Goal: Communication & Community: Share content

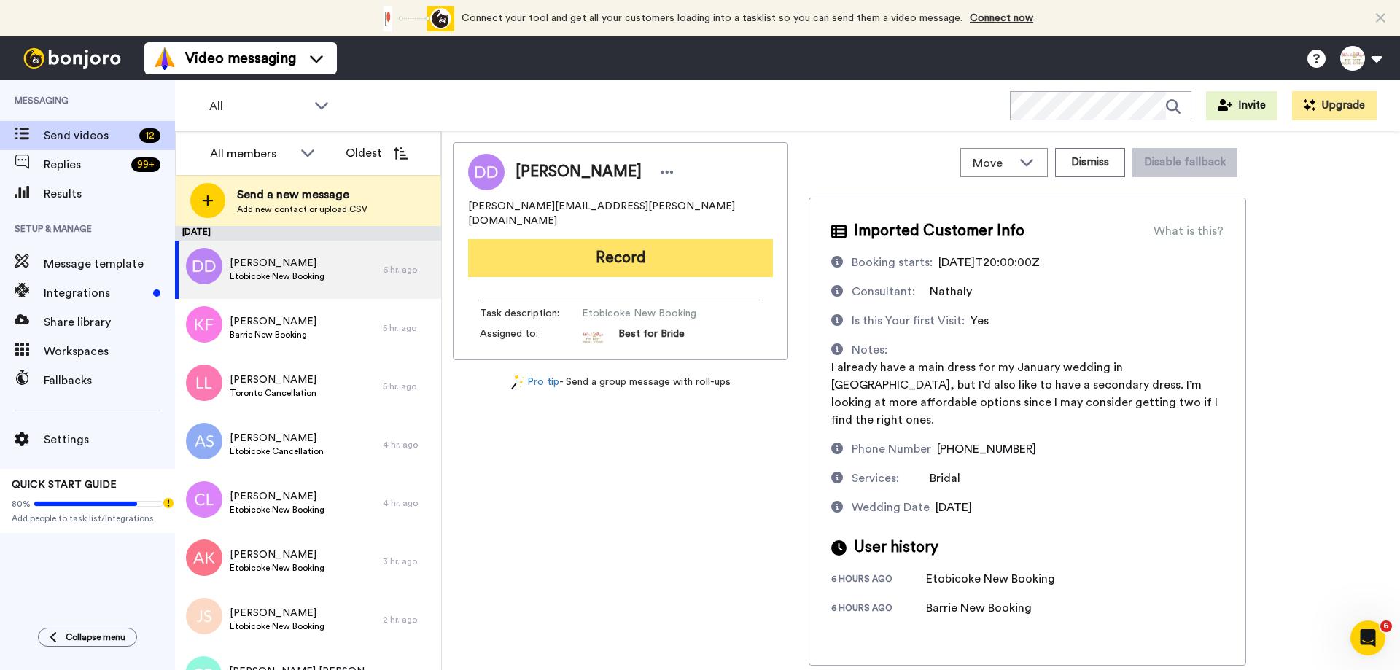
click at [650, 256] on button "Record" at bounding box center [620, 258] width 305 height 38
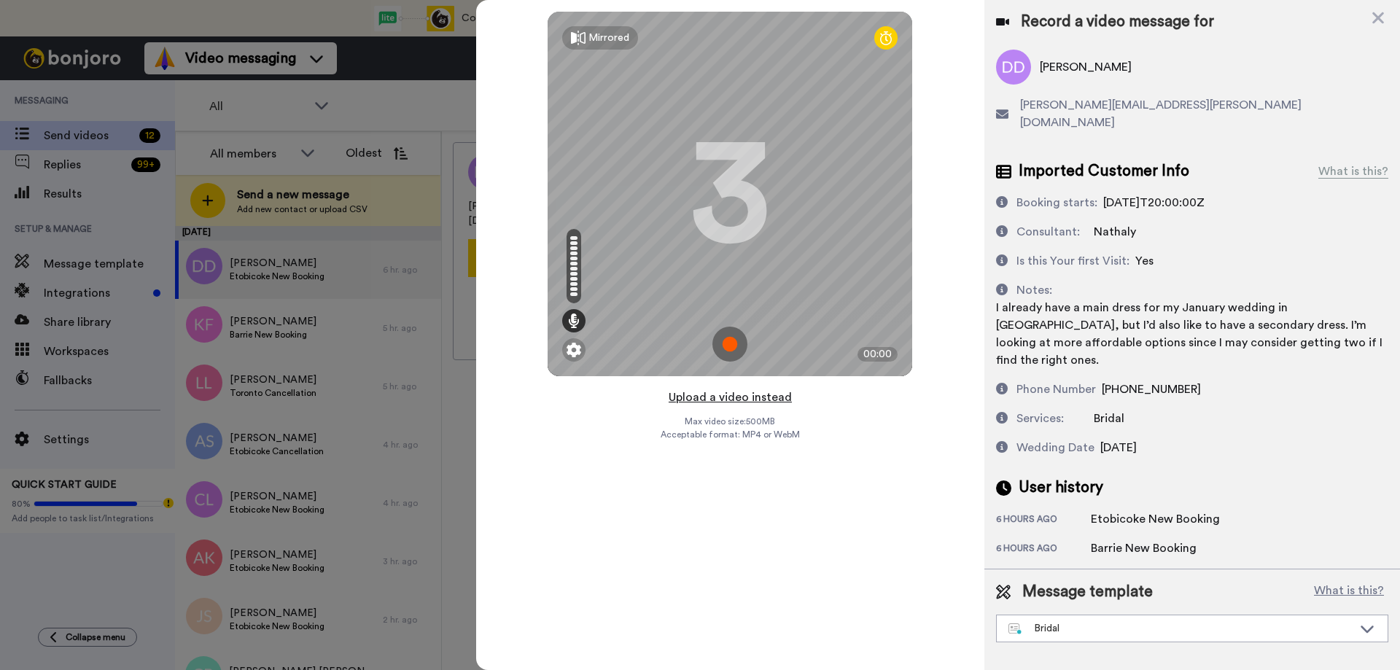
click at [726, 400] on button "Upload a video instead" at bounding box center [730, 397] width 132 height 19
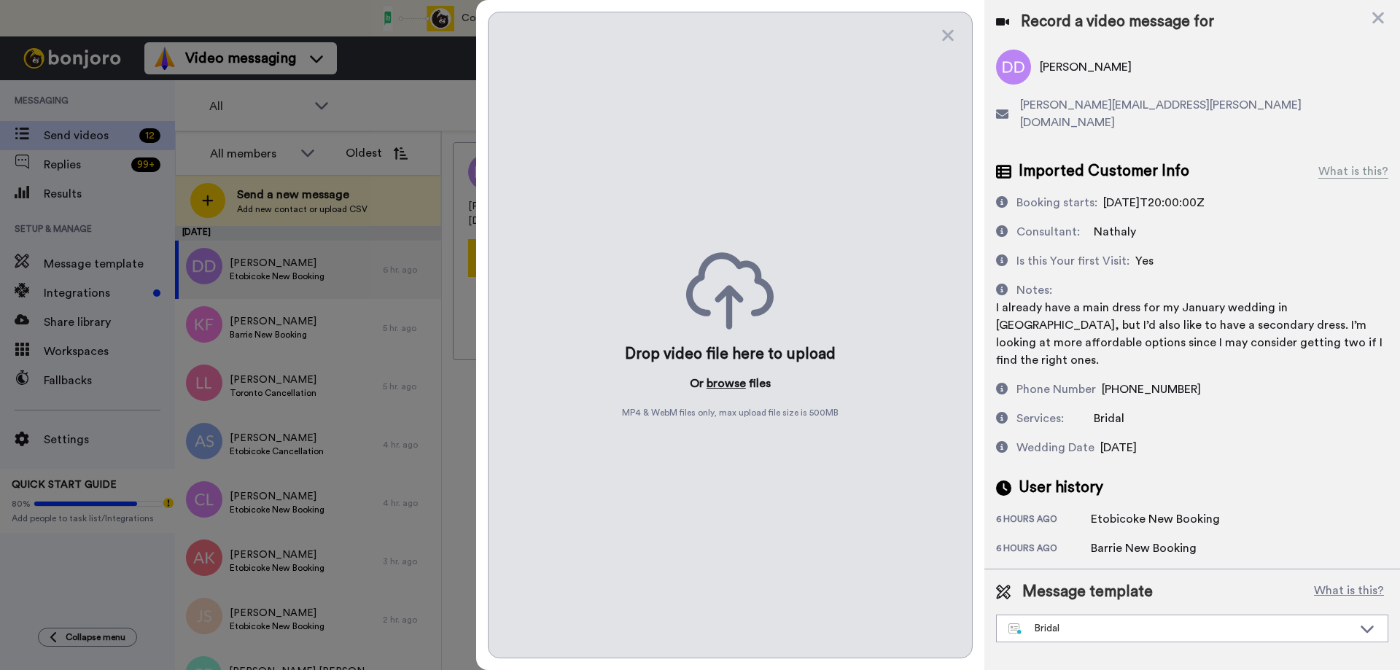
click at [727, 386] on button "browse" at bounding box center [726, 383] width 39 height 17
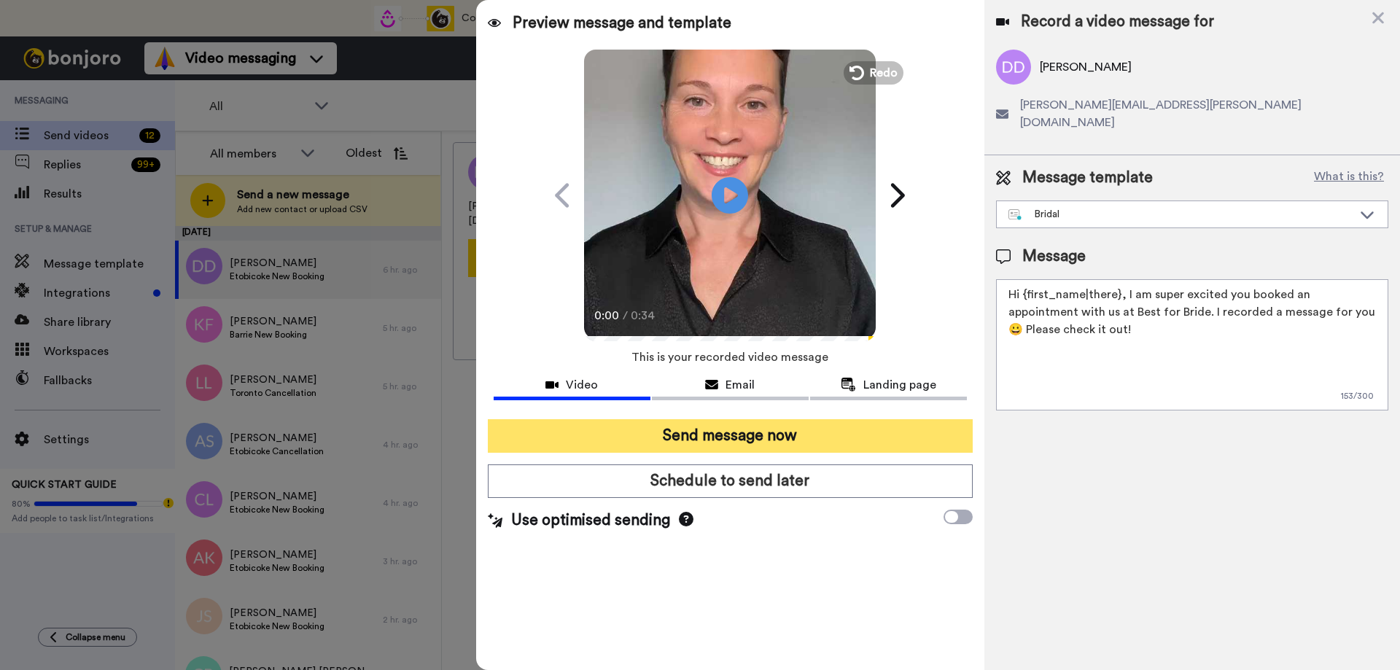
click at [714, 439] on button "Send message now" at bounding box center [730, 436] width 485 height 34
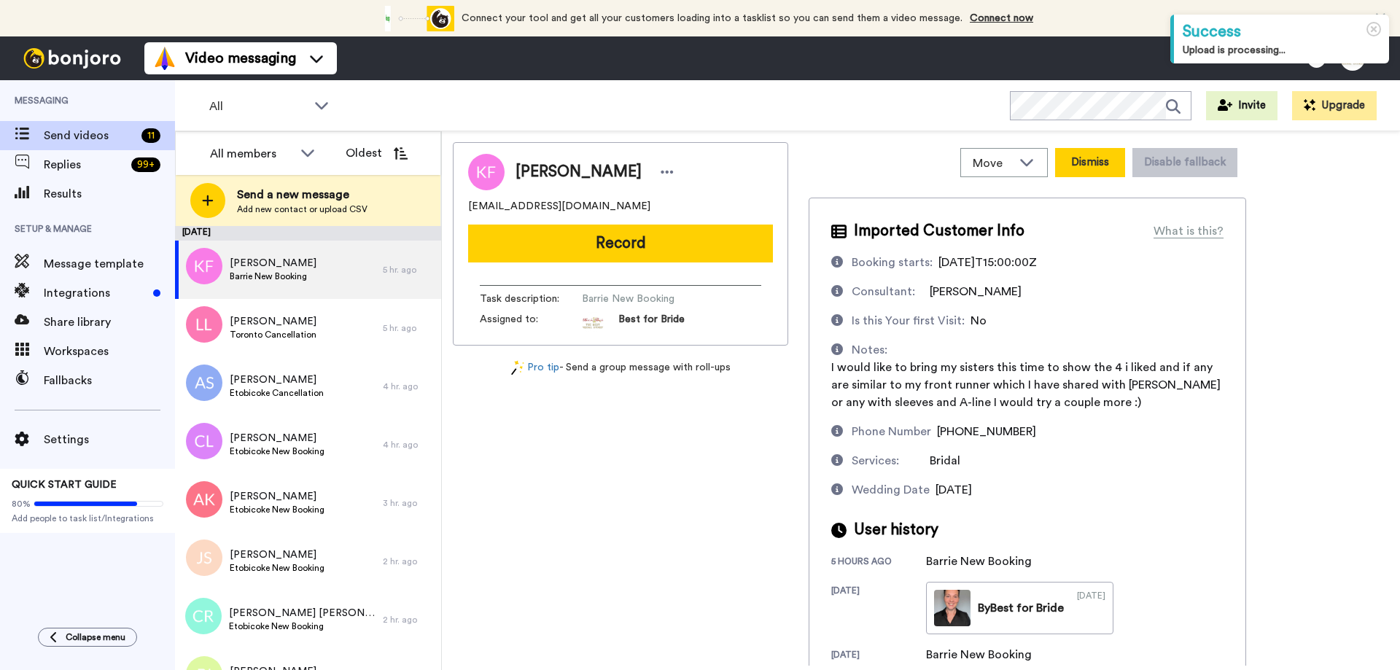
click at [1099, 165] on button "Dismiss" at bounding box center [1090, 162] width 70 height 29
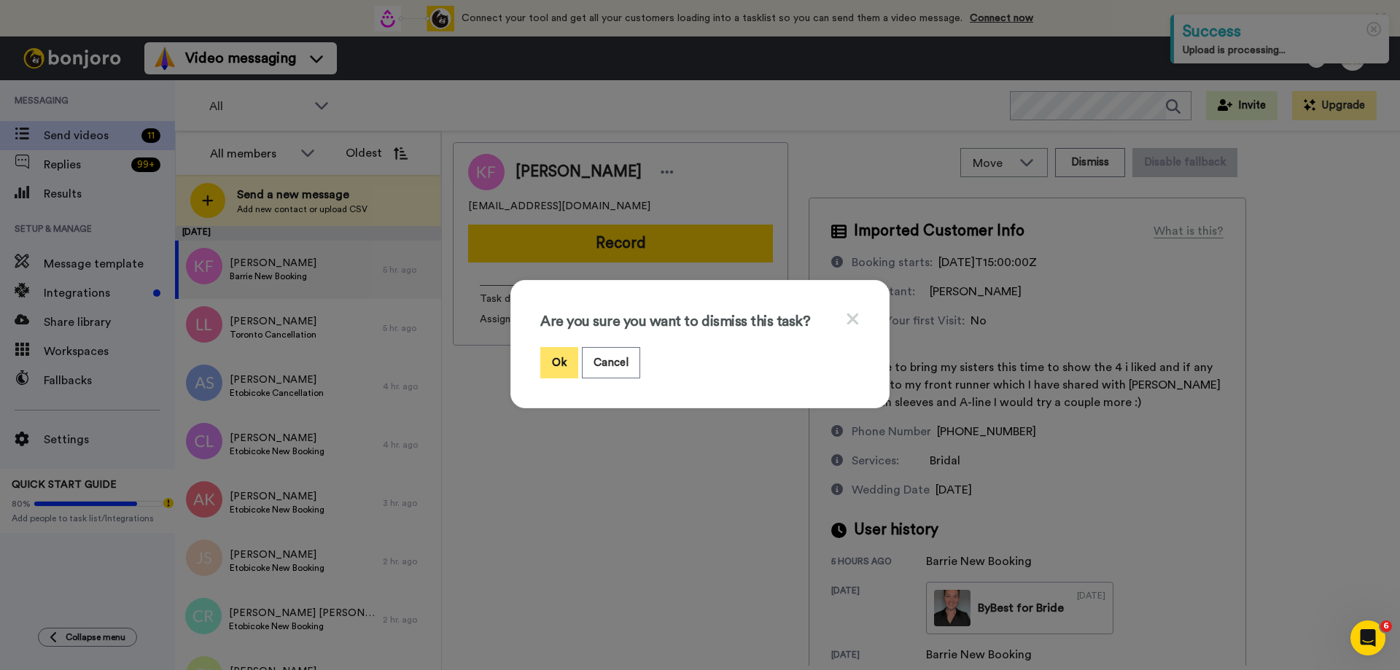
click at [545, 362] on button "Ok" at bounding box center [559, 362] width 38 height 31
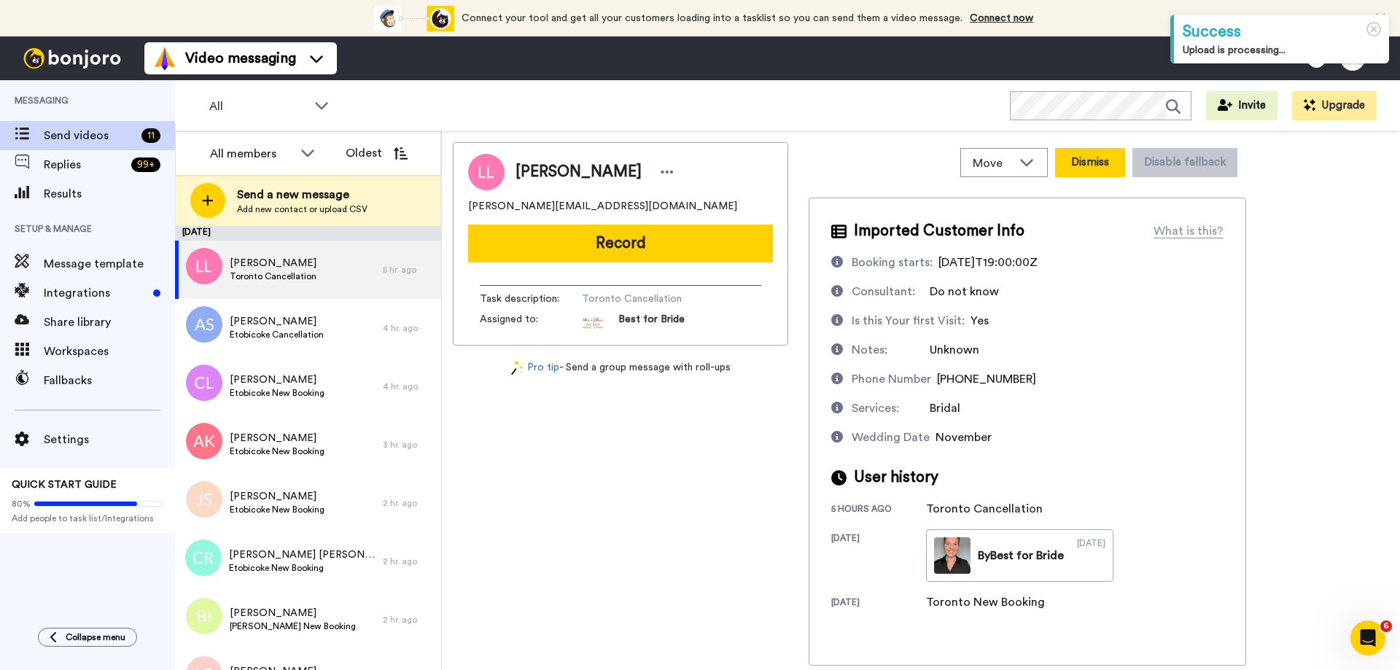
click at [1090, 159] on button "Dismiss" at bounding box center [1090, 162] width 70 height 29
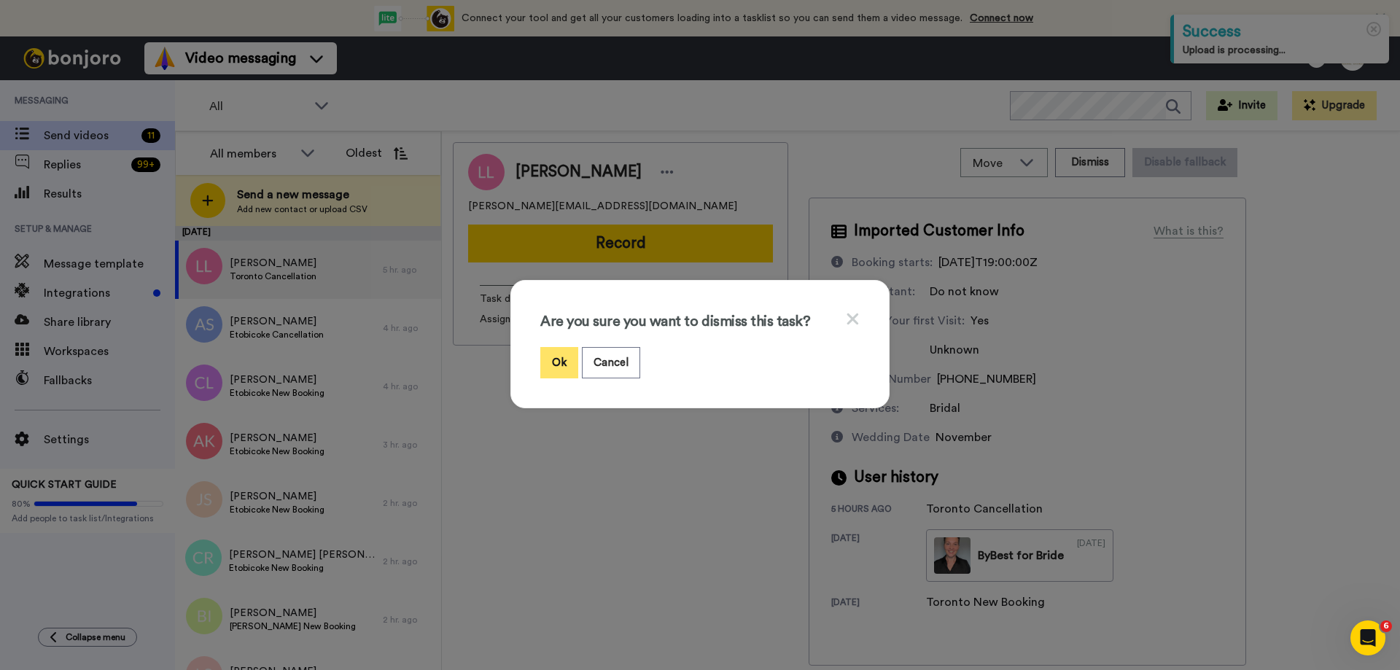
click at [547, 355] on button "Ok" at bounding box center [559, 362] width 38 height 31
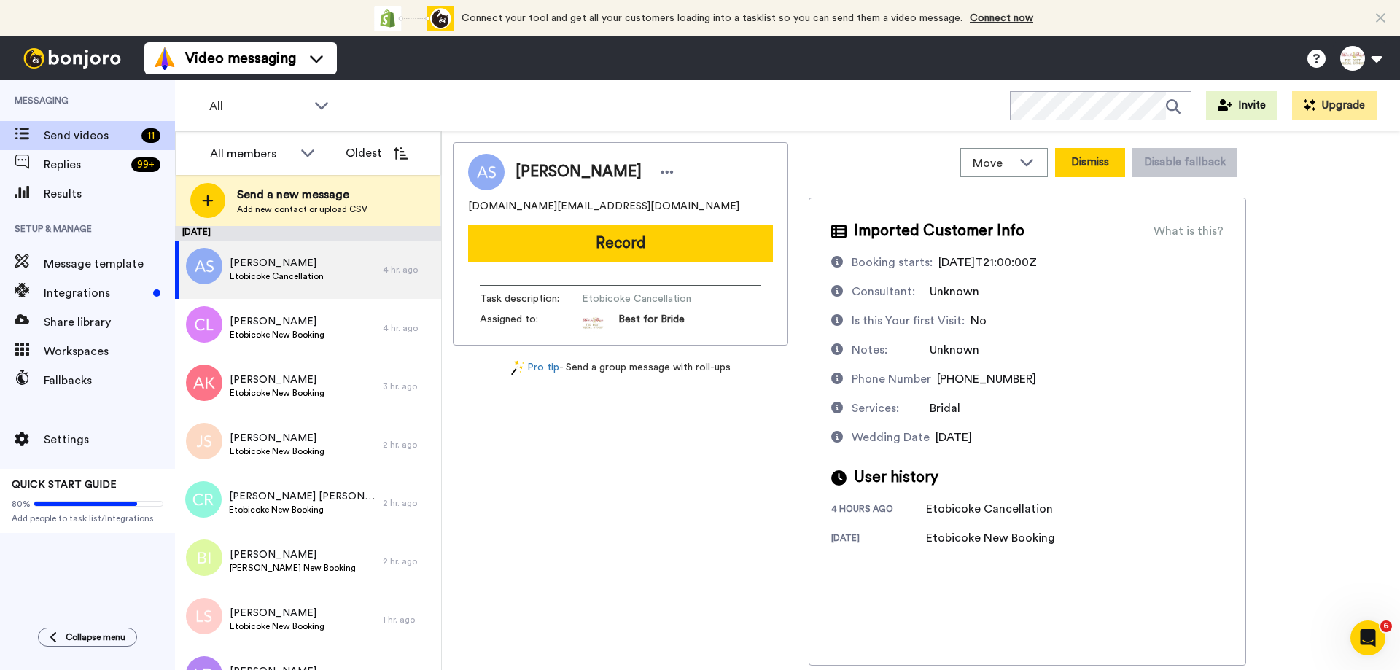
click at [1076, 174] on button "Dismiss" at bounding box center [1090, 162] width 70 height 29
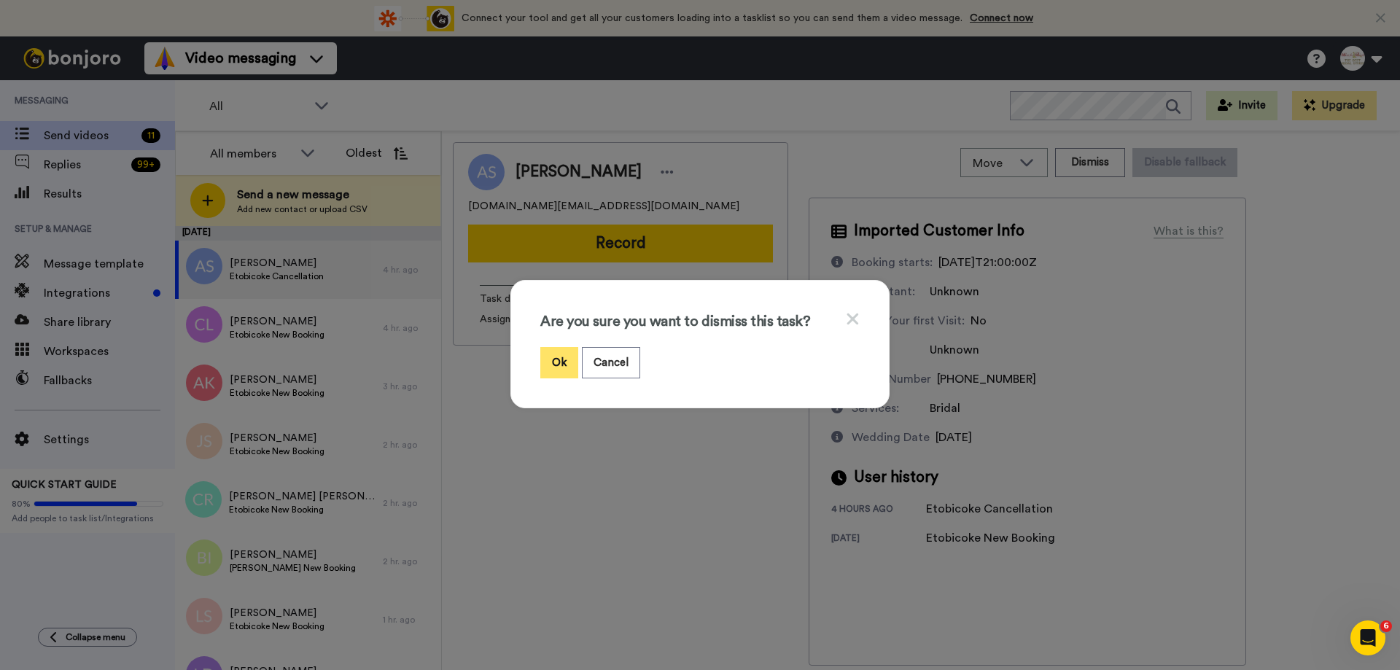
click at [559, 354] on button "Ok" at bounding box center [559, 362] width 38 height 31
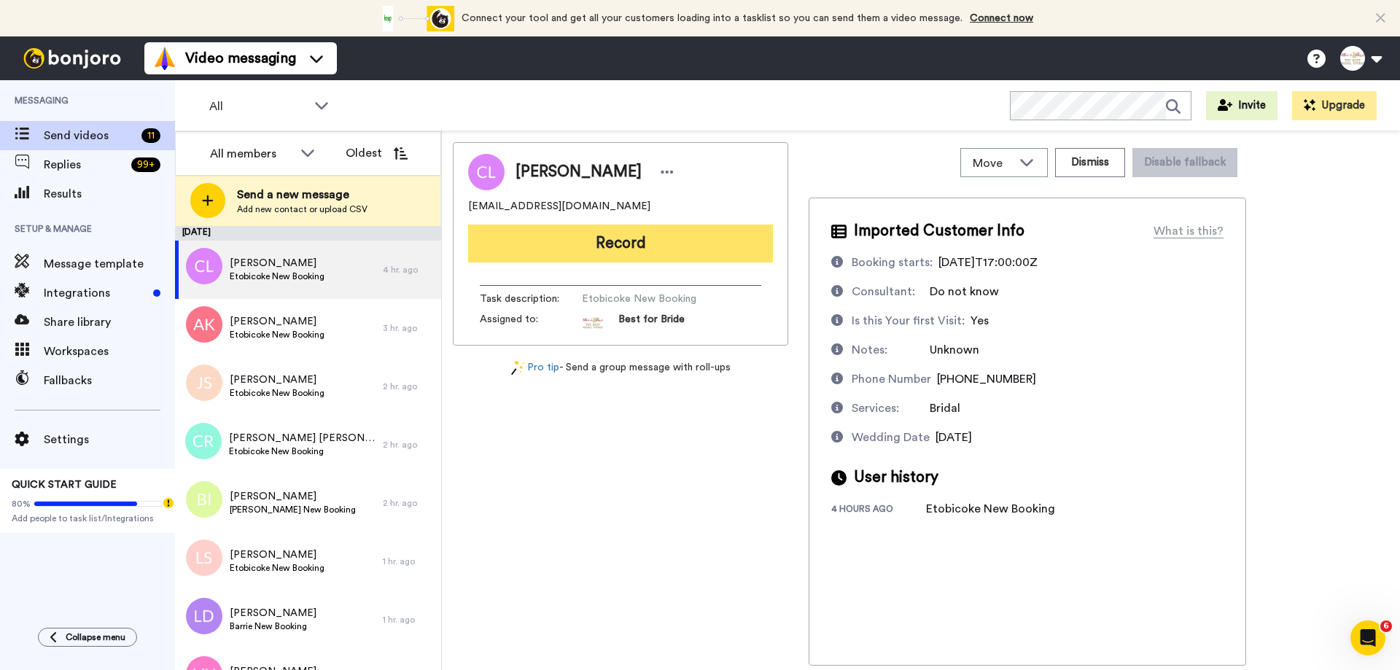
click at [654, 245] on button "Record" at bounding box center [620, 244] width 305 height 38
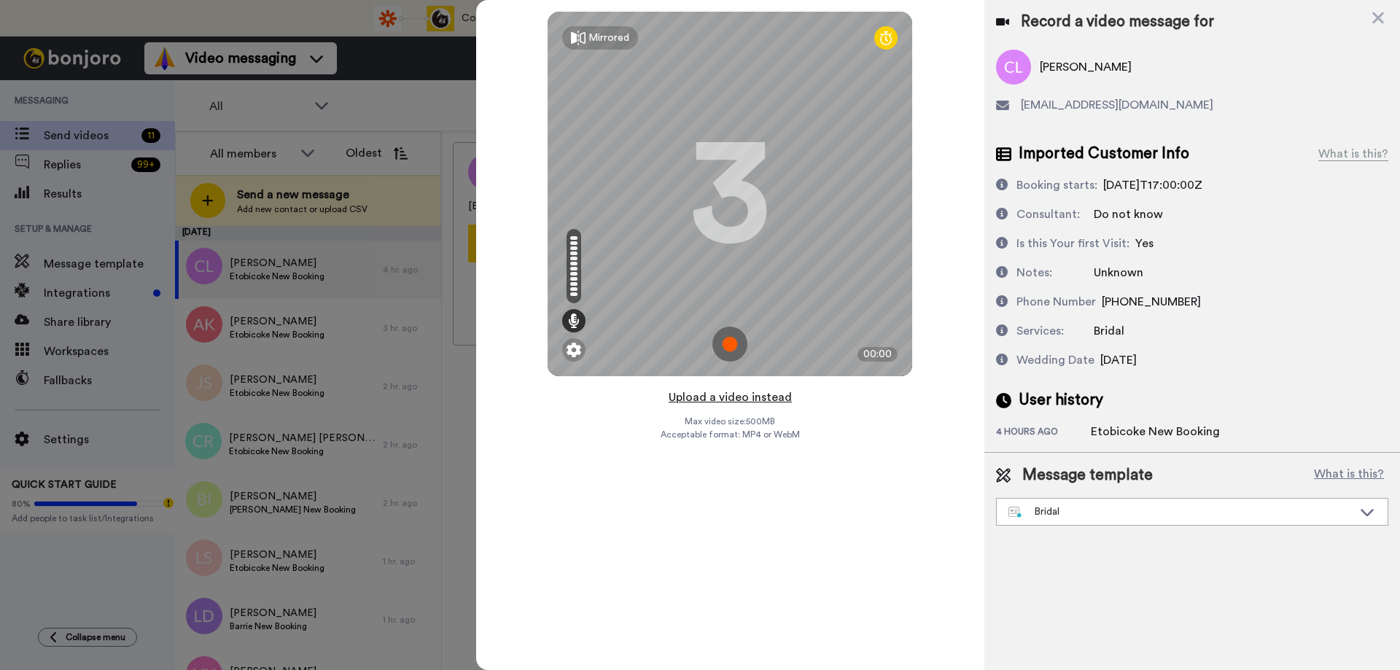
click at [723, 399] on button "Upload a video instead" at bounding box center [730, 397] width 132 height 19
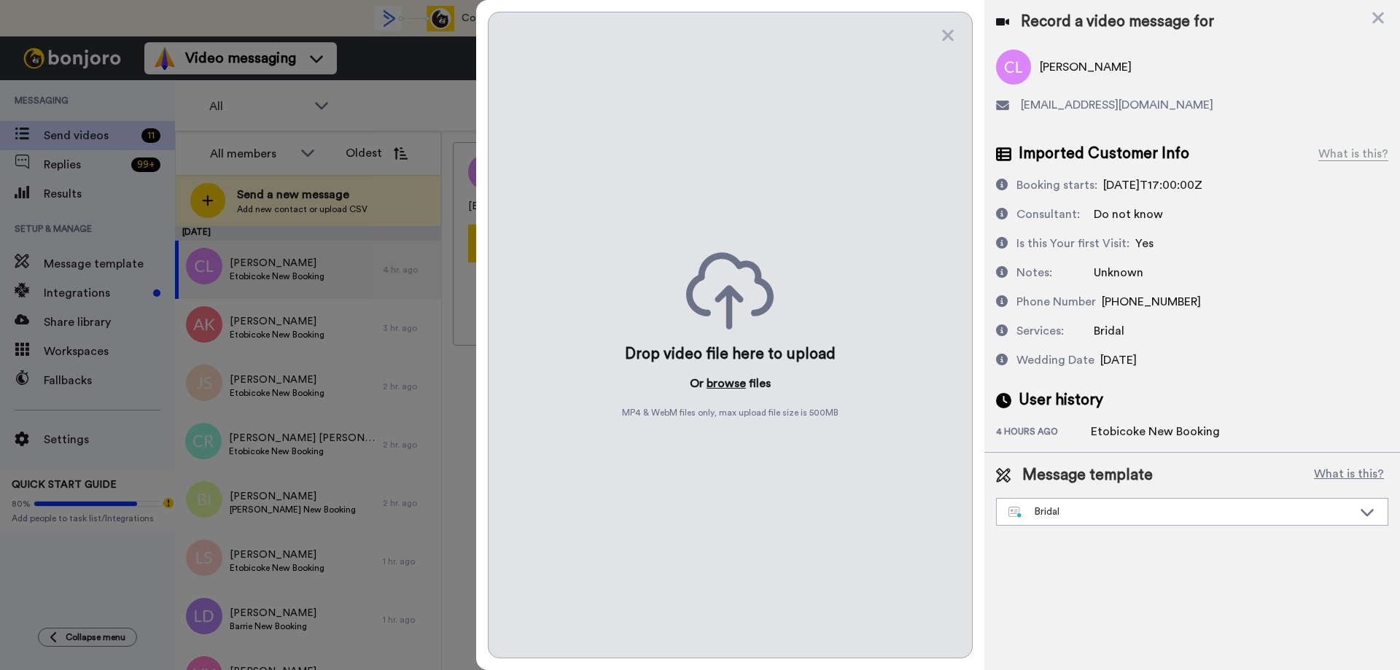
click at [726, 389] on button "browse" at bounding box center [726, 383] width 39 height 17
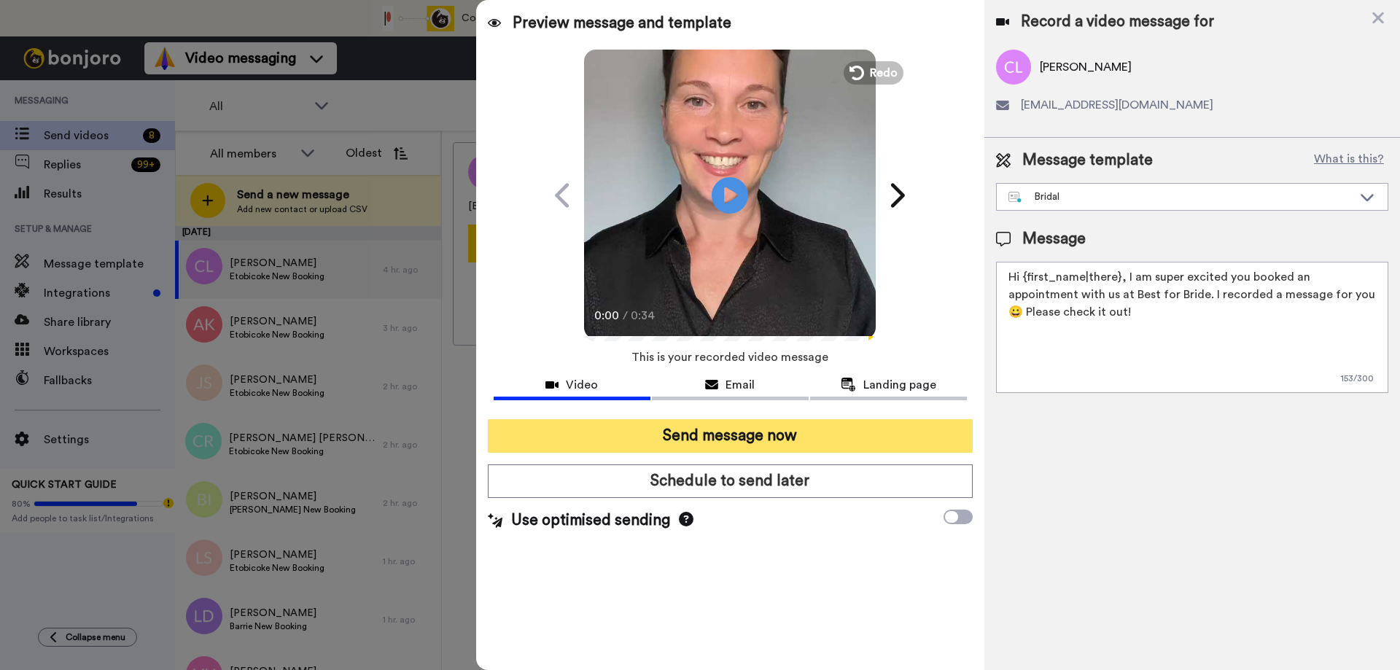
click at [726, 440] on button "Send message now" at bounding box center [730, 436] width 485 height 34
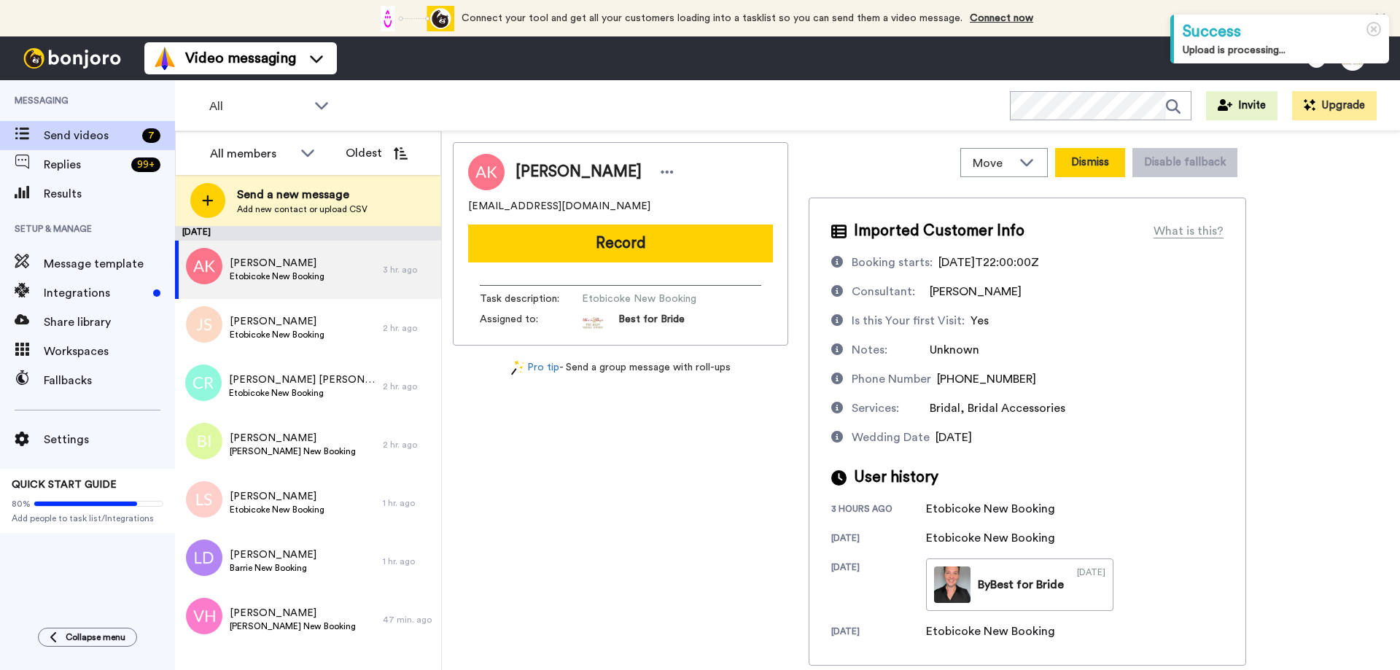
click at [1086, 165] on button "Dismiss" at bounding box center [1090, 162] width 70 height 29
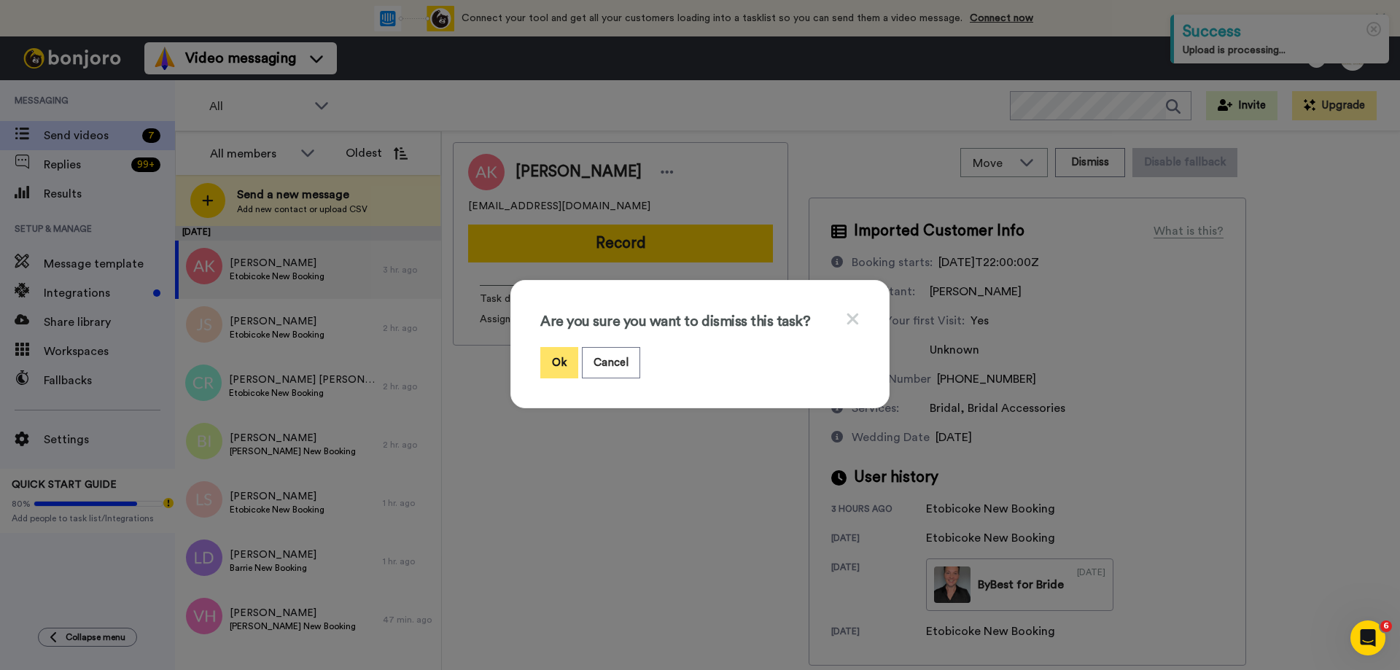
click at [556, 358] on button "Ok" at bounding box center [559, 362] width 38 height 31
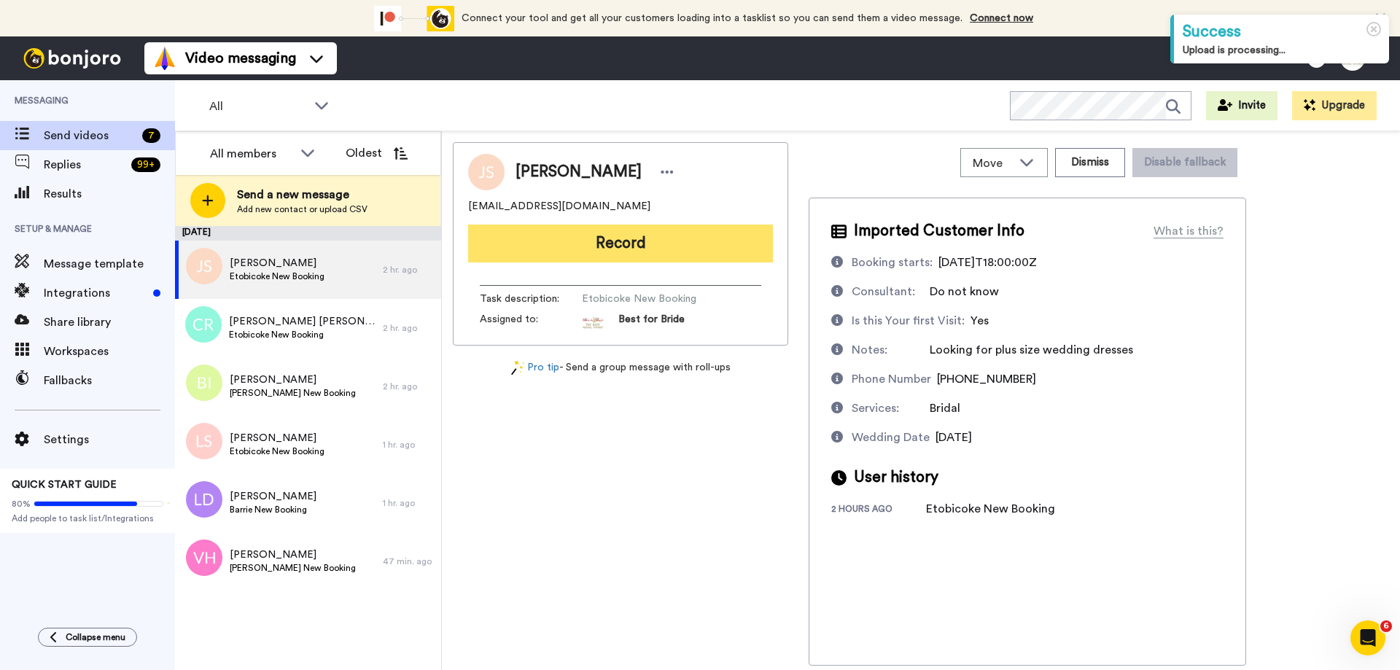
click at [624, 242] on button "Record" at bounding box center [620, 244] width 305 height 38
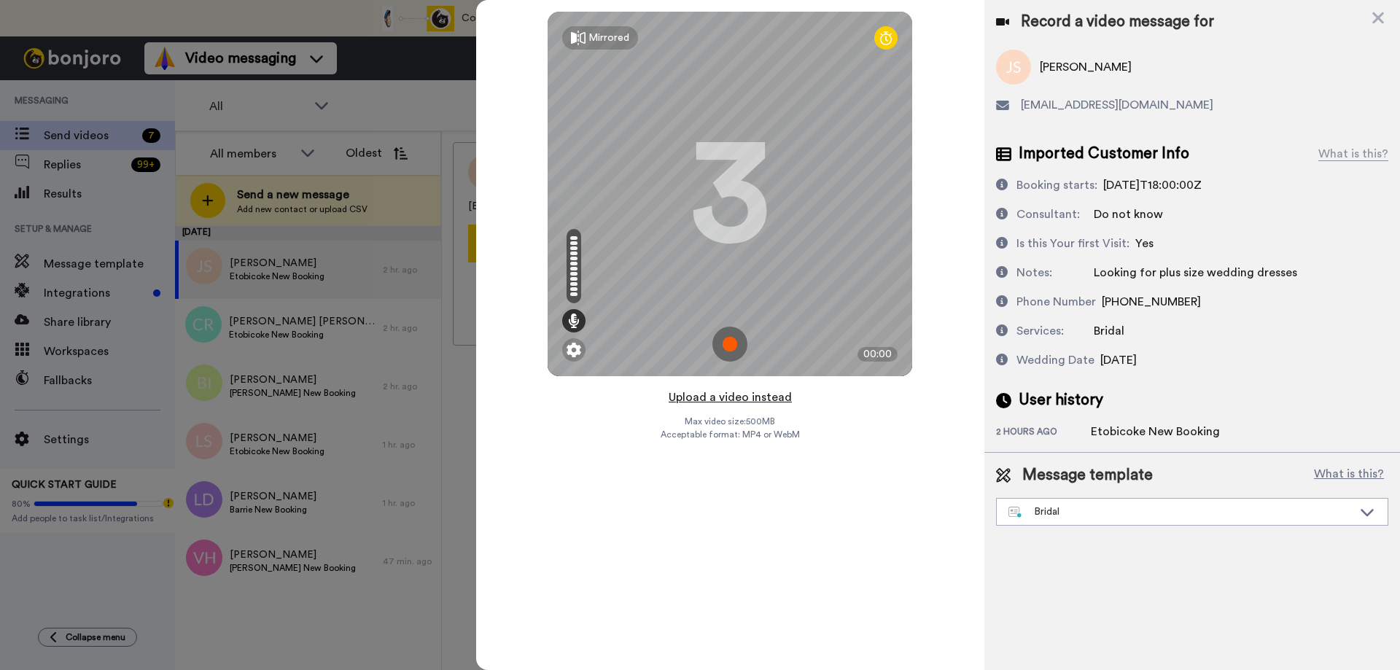
click at [709, 402] on button "Upload a video instead" at bounding box center [730, 397] width 132 height 19
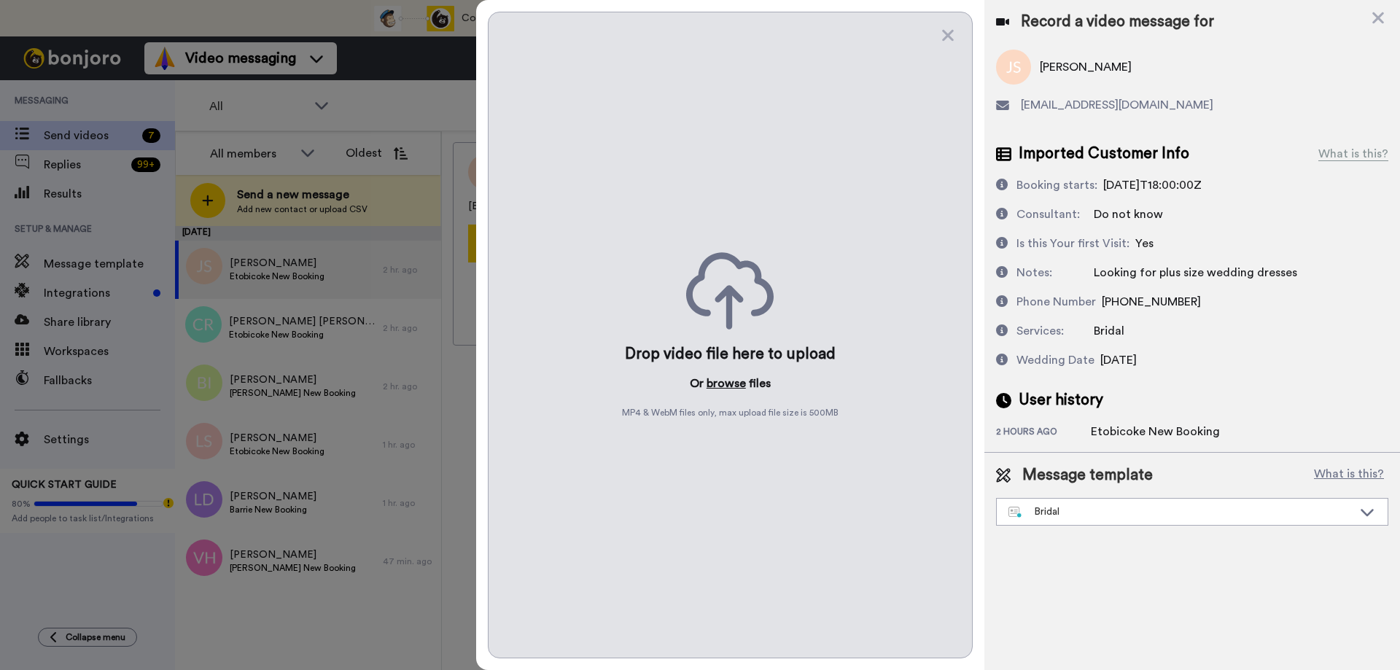
click at [724, 386] on button "browse" at bounding box center [726, 383] width 39 height 17
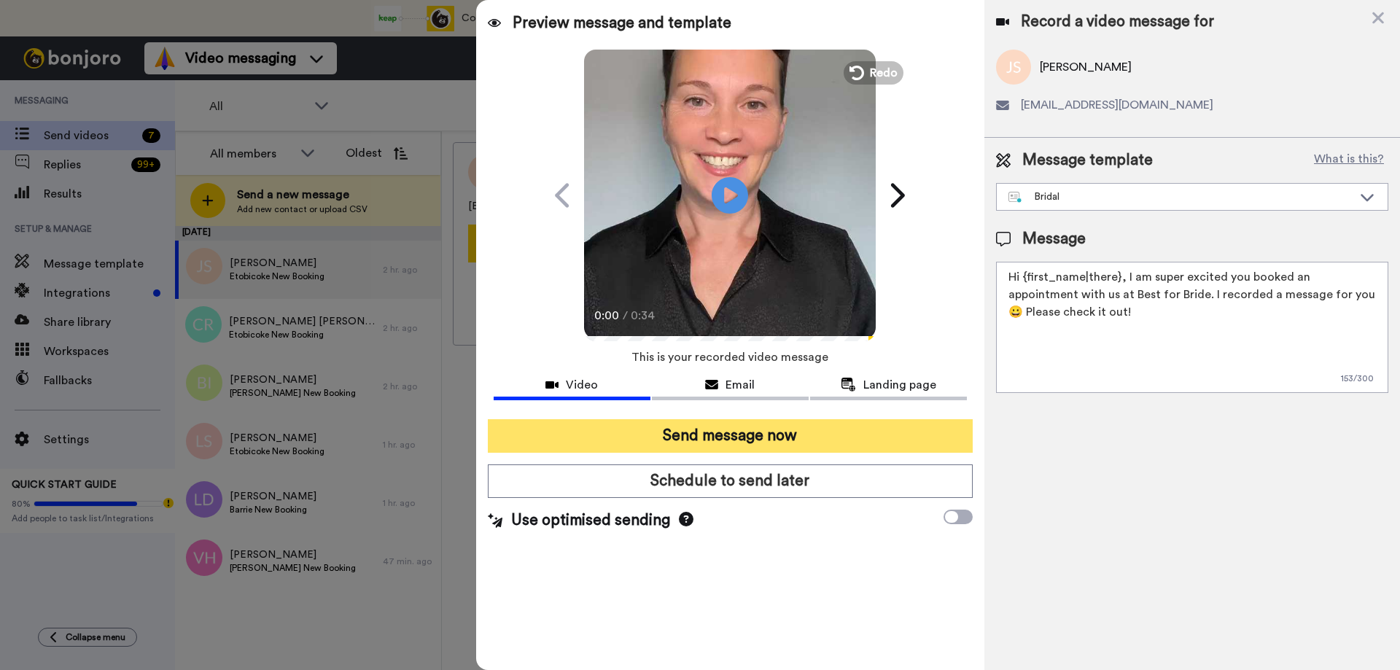
click at [646, 438] on button "Send message now" at bounding box center [730, 436] width 485 height 34
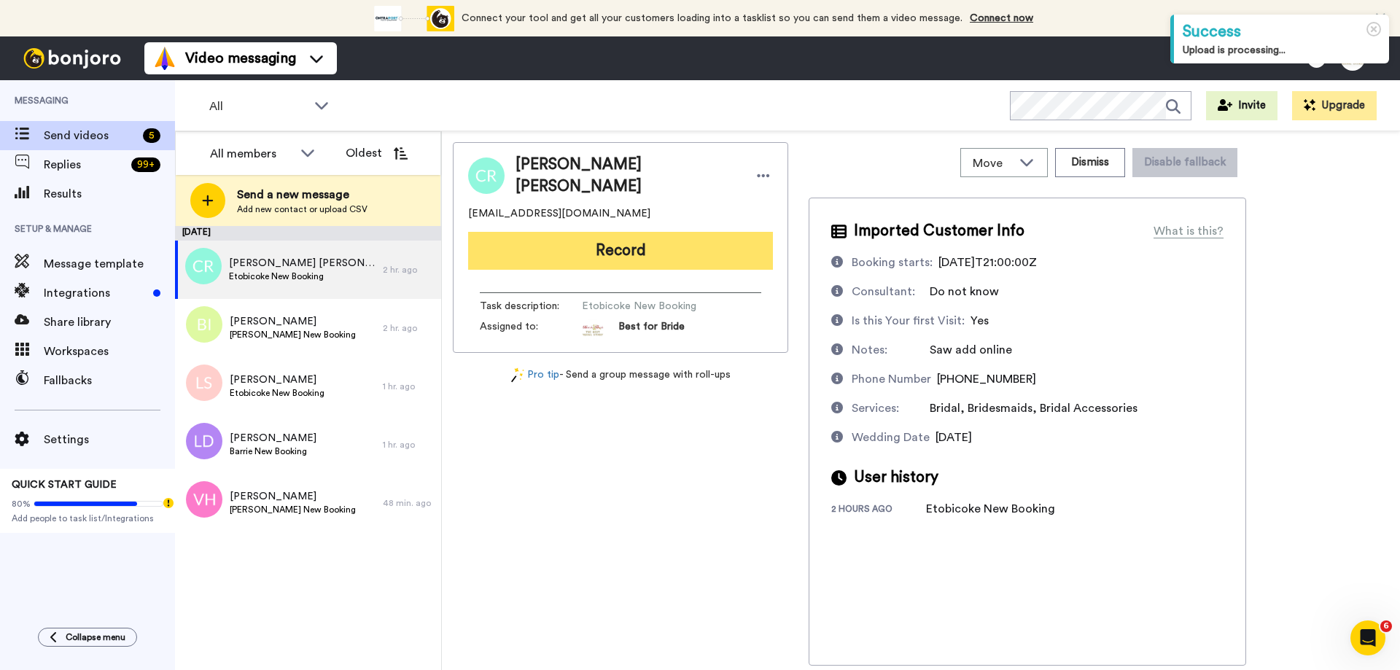
click at [647, 246] on button "Record" at bounding box center [620, 251] width 305 height 38
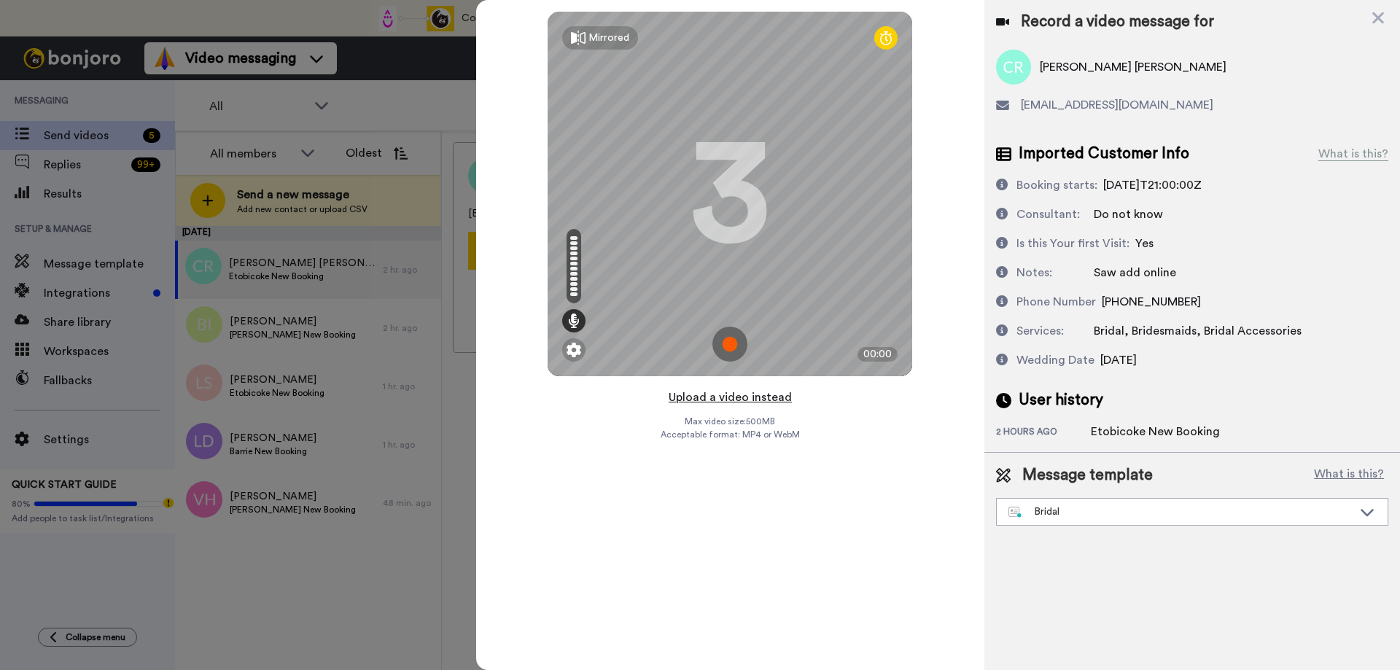
click at [726, 401] on button "Upload a video instead" at bounding box center [730, 397] width 132 height 19
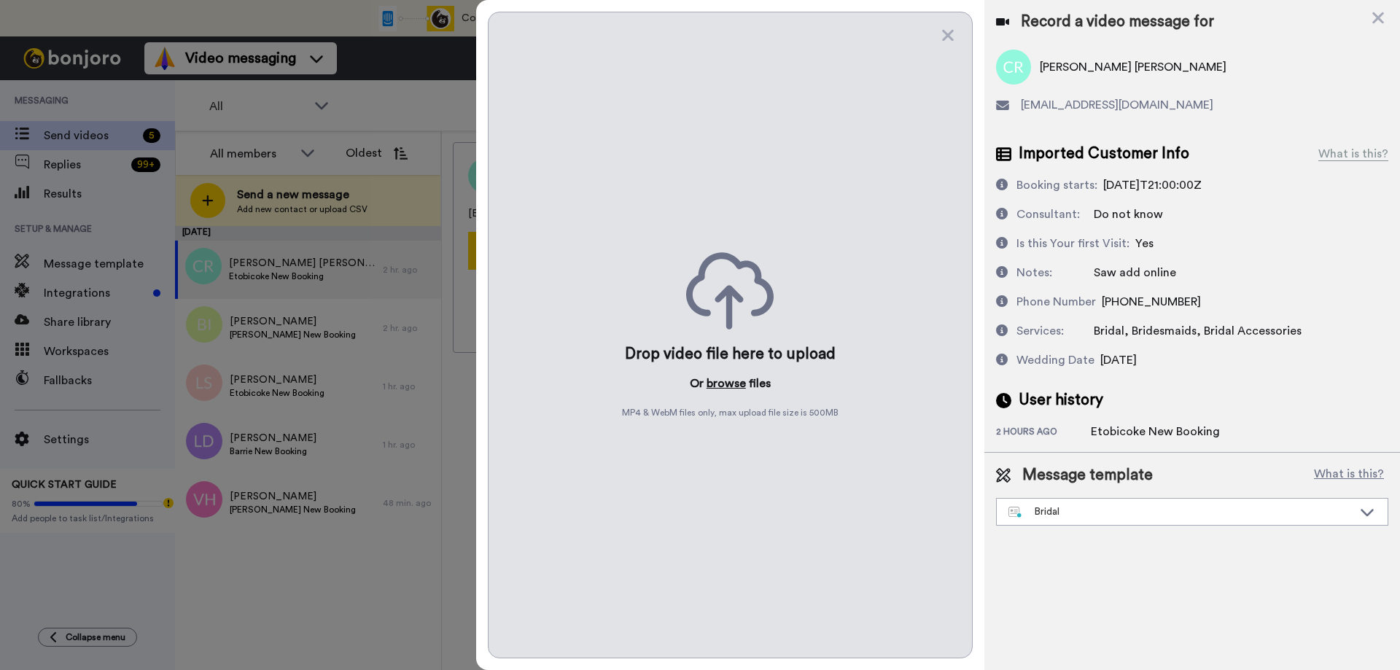
click at [731, 384] on button "browse" at bounding box center [726, 383] width 39 height 17
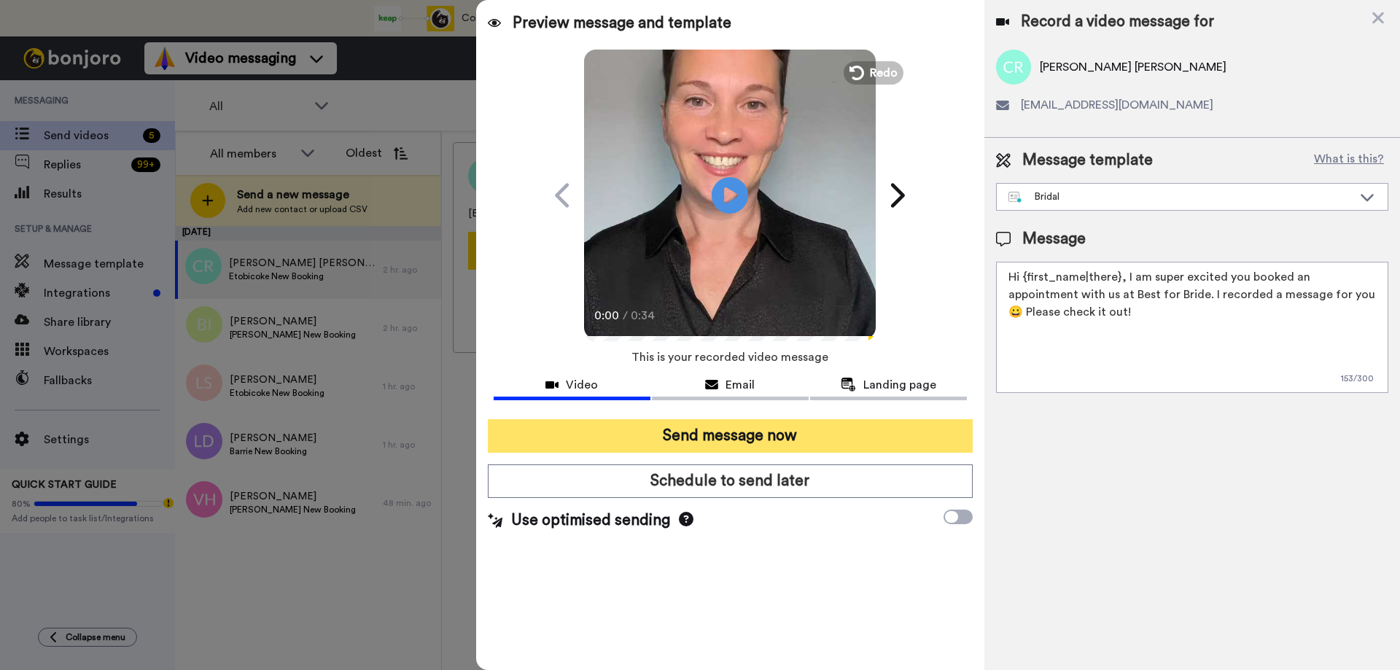
click at [720, 440] on button "Send message now" at bounding box center [730, 436] width 485 height 34
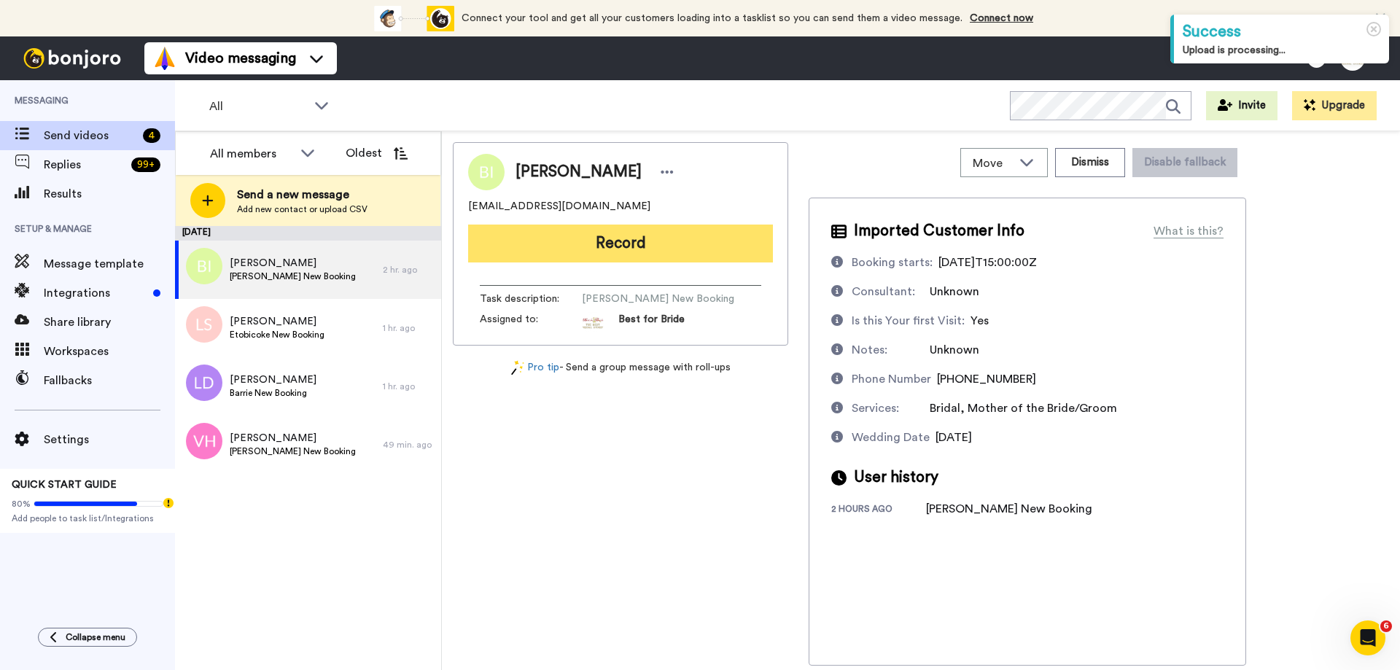
click at [596, 244] on button "Record" at bounding box center [620, 244] width 305 height 38
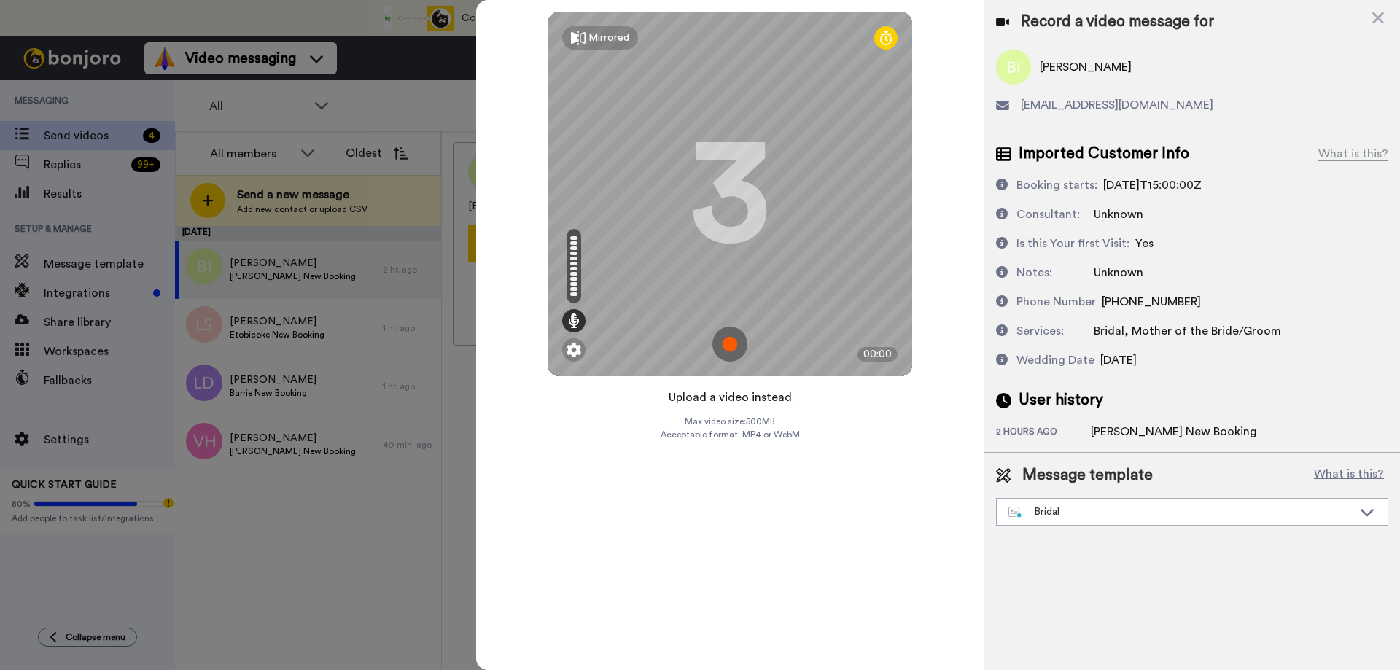
click at [719, 400] on button "Upload a video instead" at bounding box center [730, 397] width 132 height 19
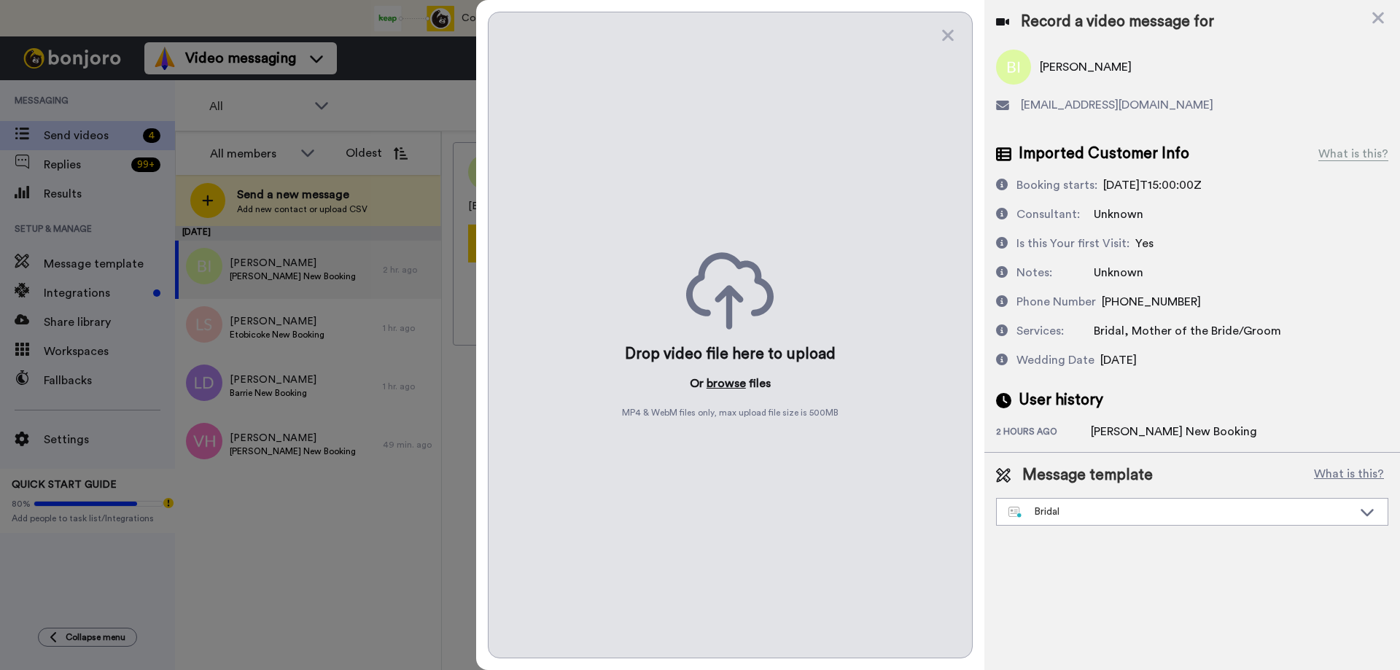
click at [720, 384] on button "browse" at bounding box center [726, 383] width 39 height 17
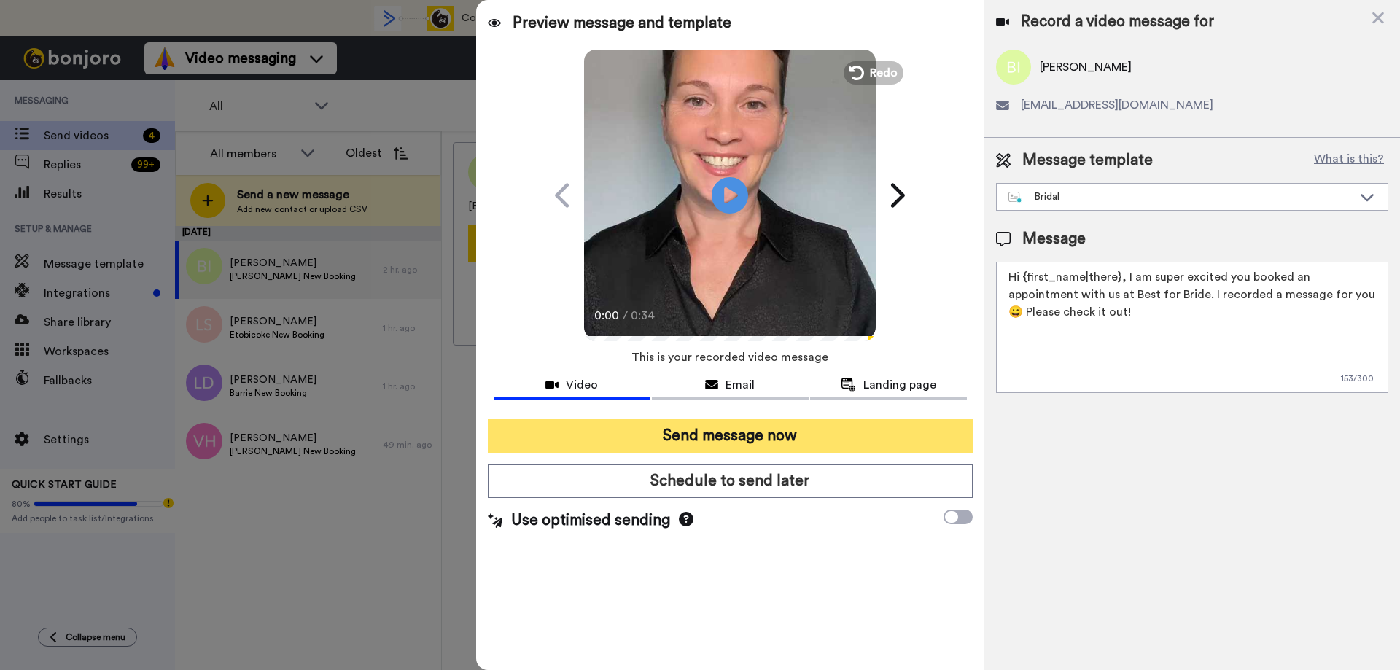
click at [723, 435] on button "Send message now" at bounding box center [730, 436] width 485 height 34
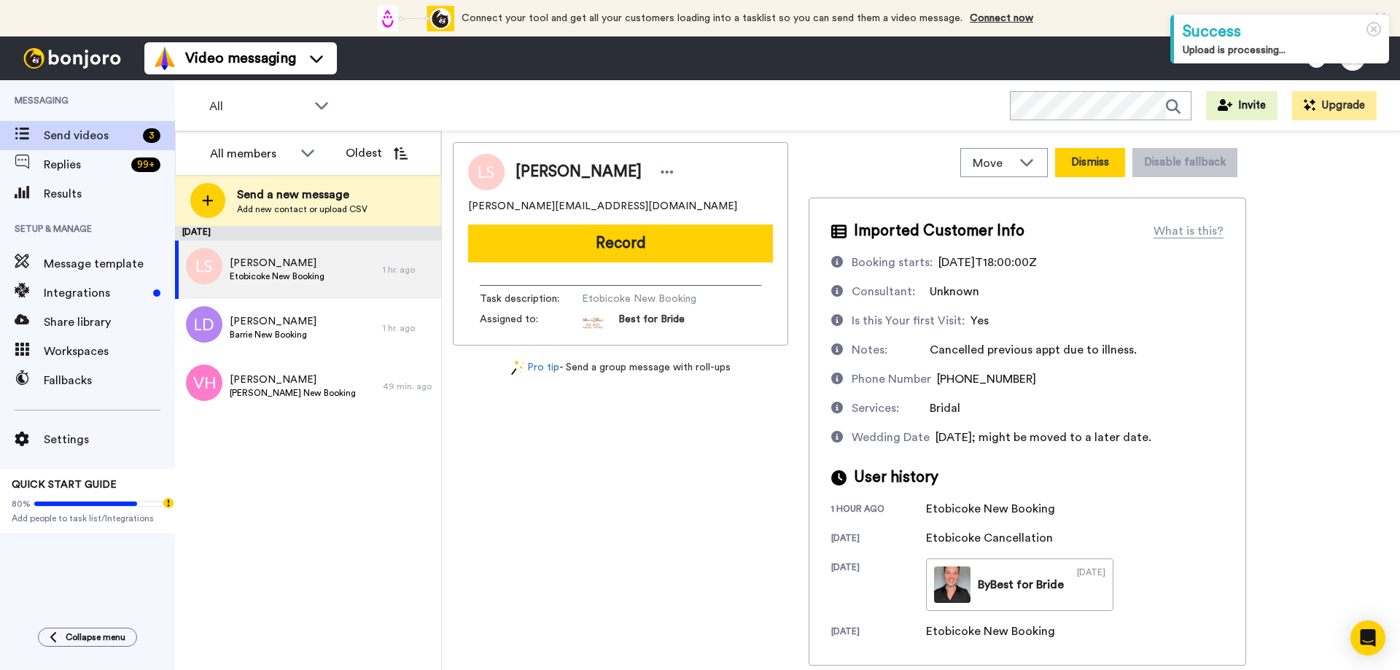
click at [1081, 165] on button "Dismiss" at bounding box center [1090, 162] width 70 height 29
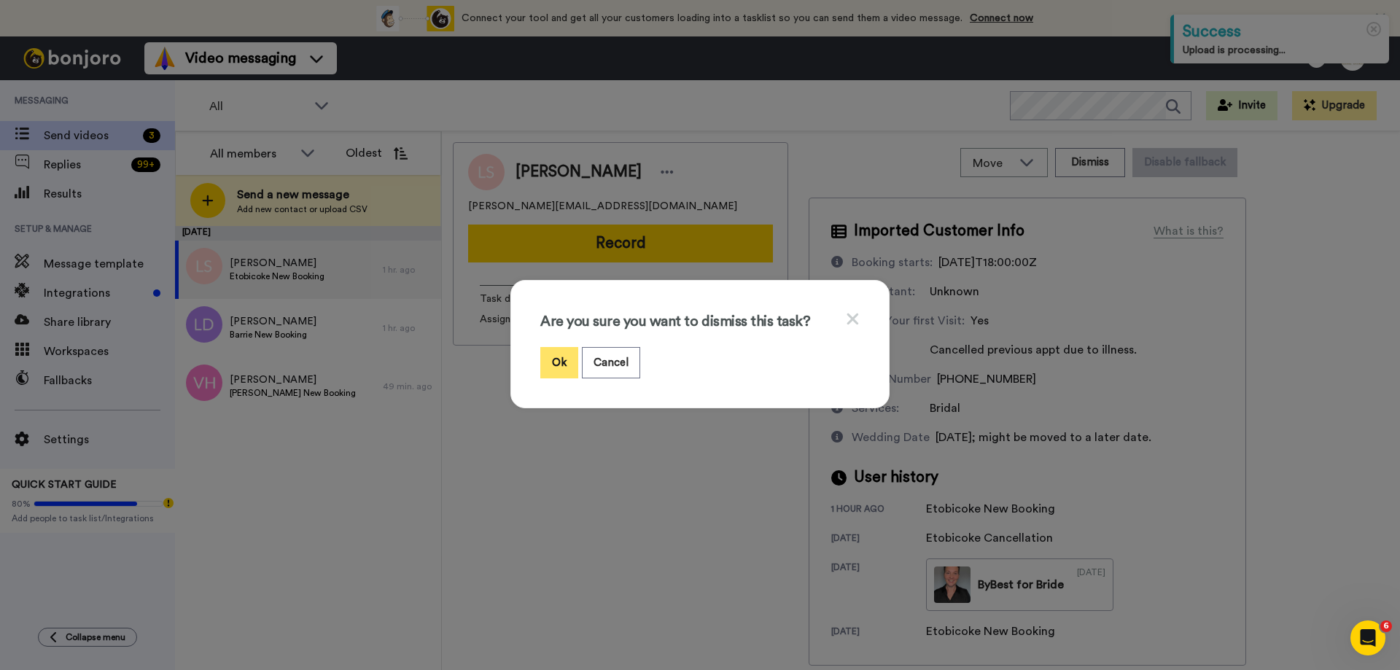
click at [550, 373] on button "Ok" at bounding box center [559, 362] width 38 height 31
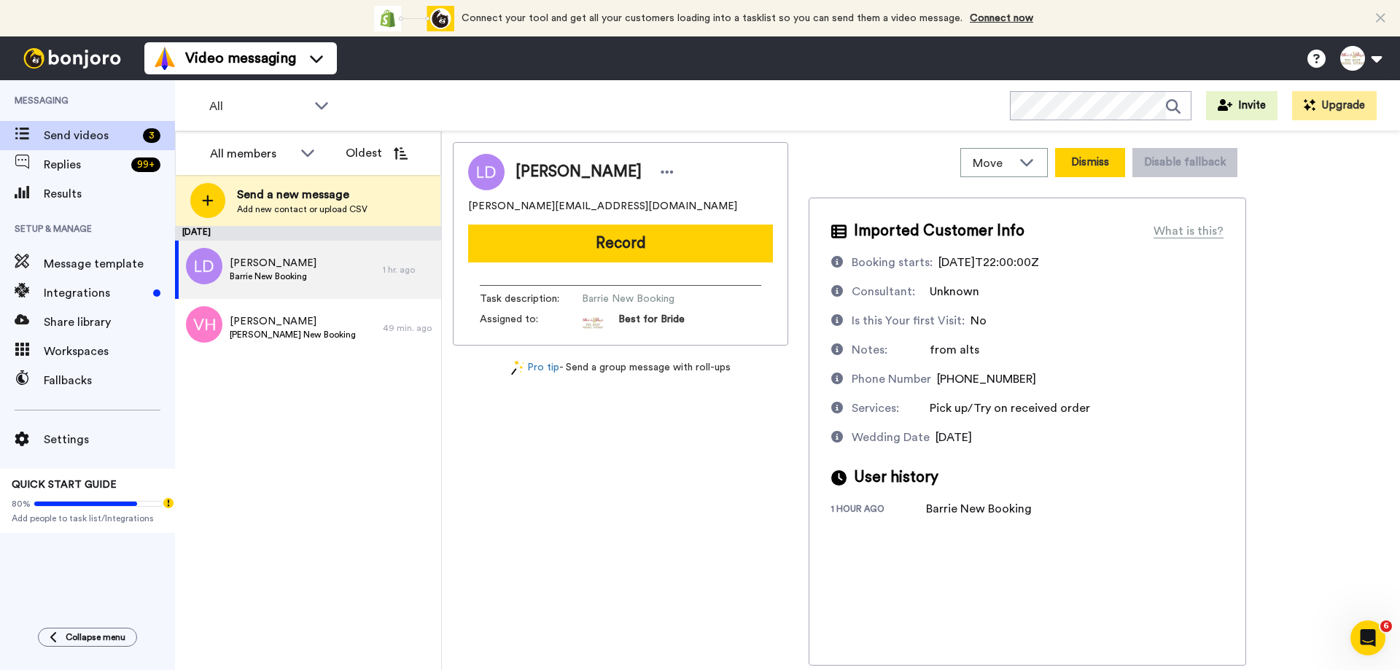
click at [1108, 168] on button "Dismiss" at bounding box center [1090, 162] width 70 height 29
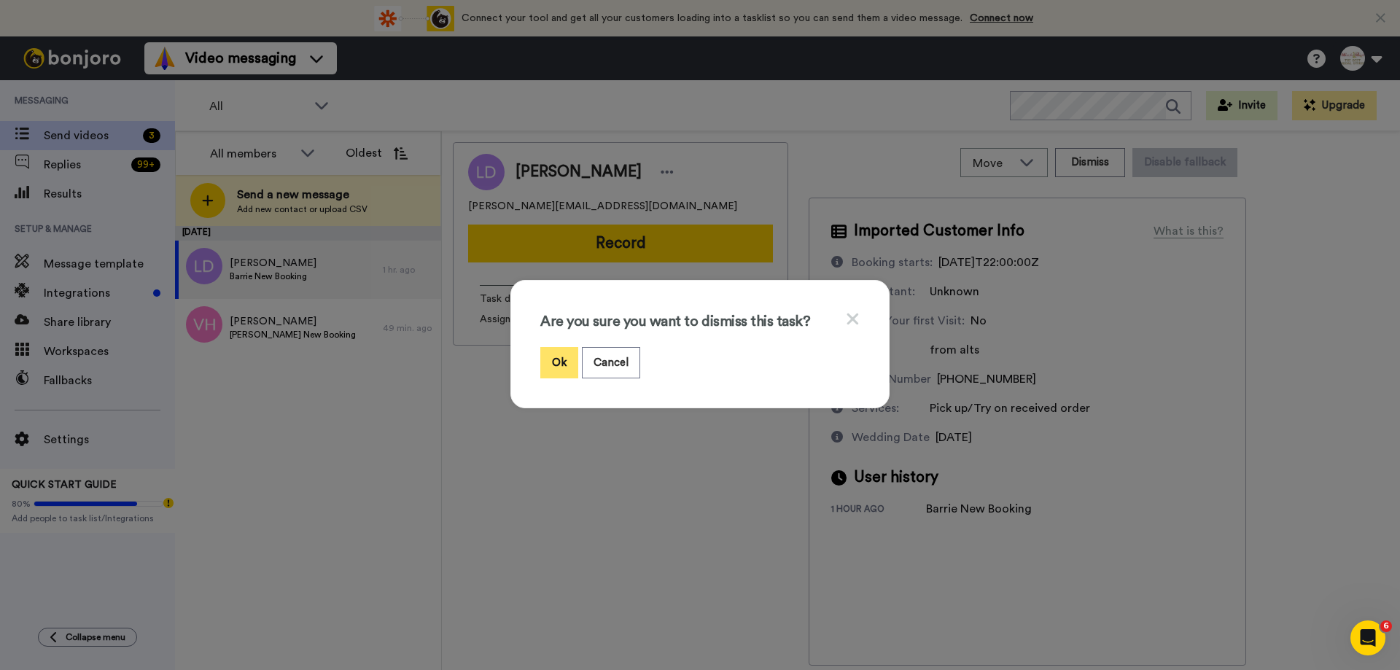
click at [550, 360] on button "Ok" at bounding box center [559, 362] width 38 height 31
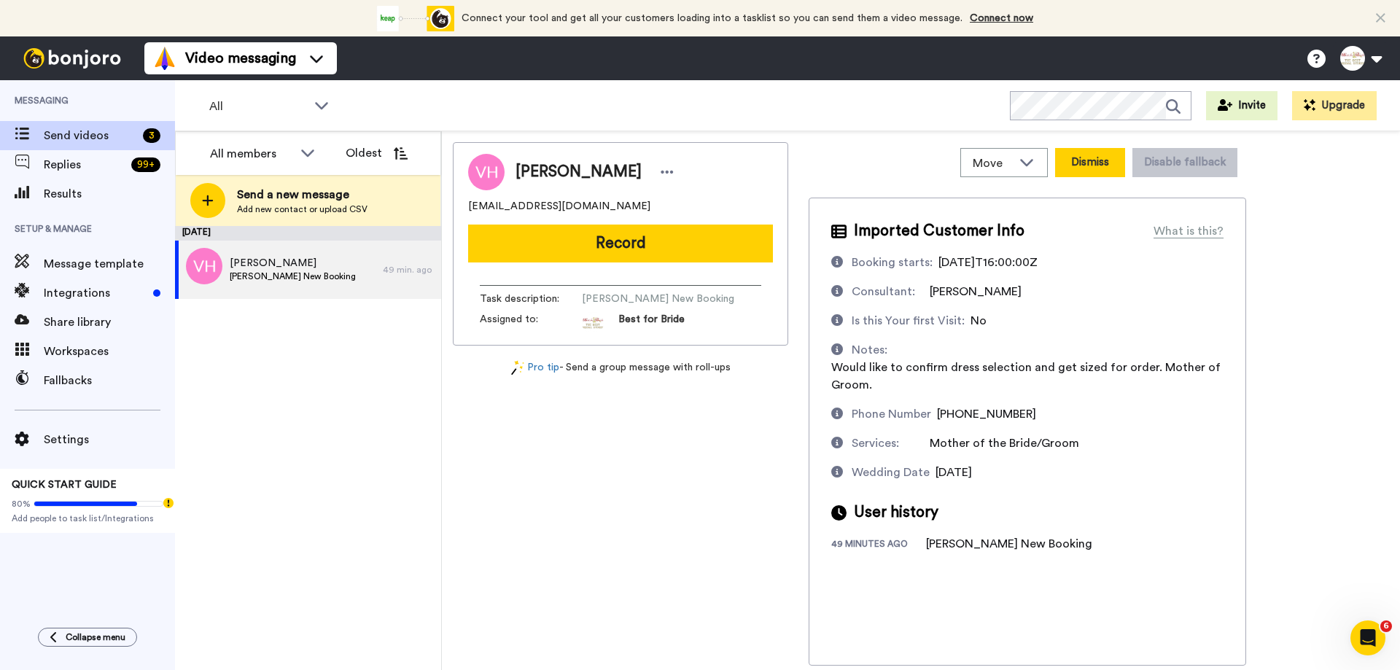
click at [1090, 155] on button "Dismiss" at bounding box center [1090, 162] width 70 height 29
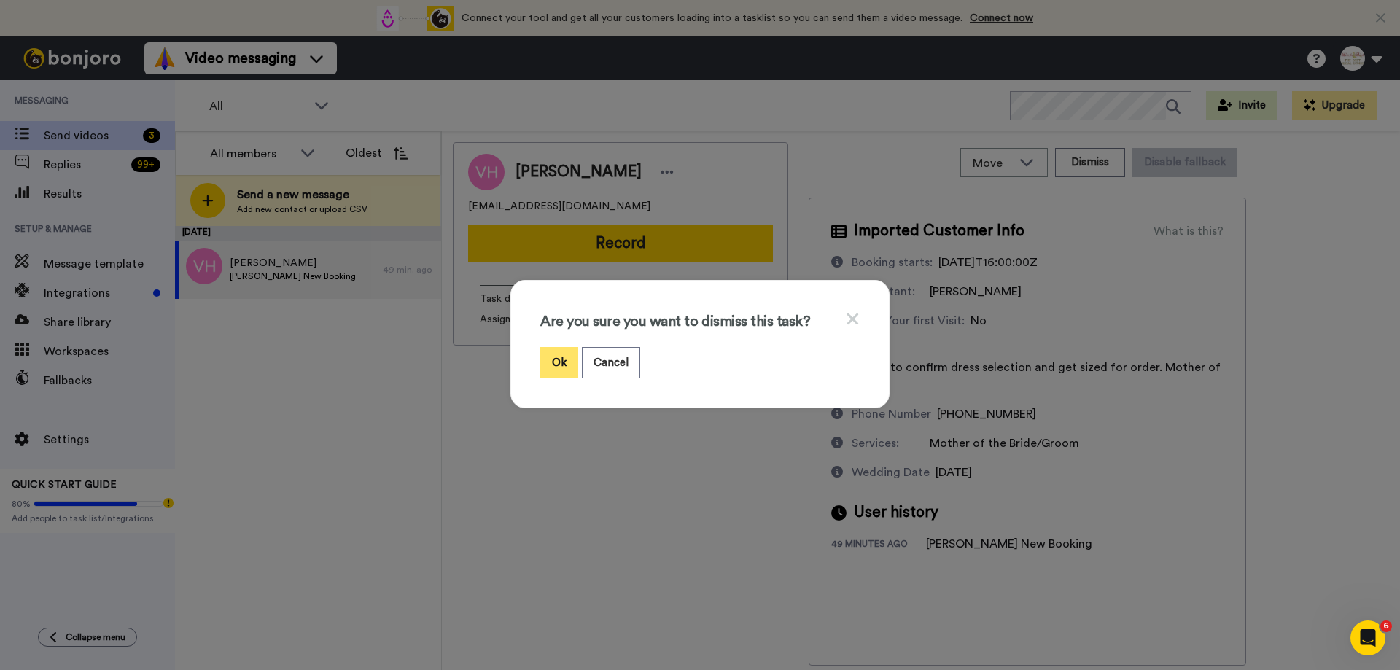
click at [567, 362] on button "Ok" at bounding box center [559, 362] width 38 height 31
